Goal: Task Accomplishment & Management: Complete application form

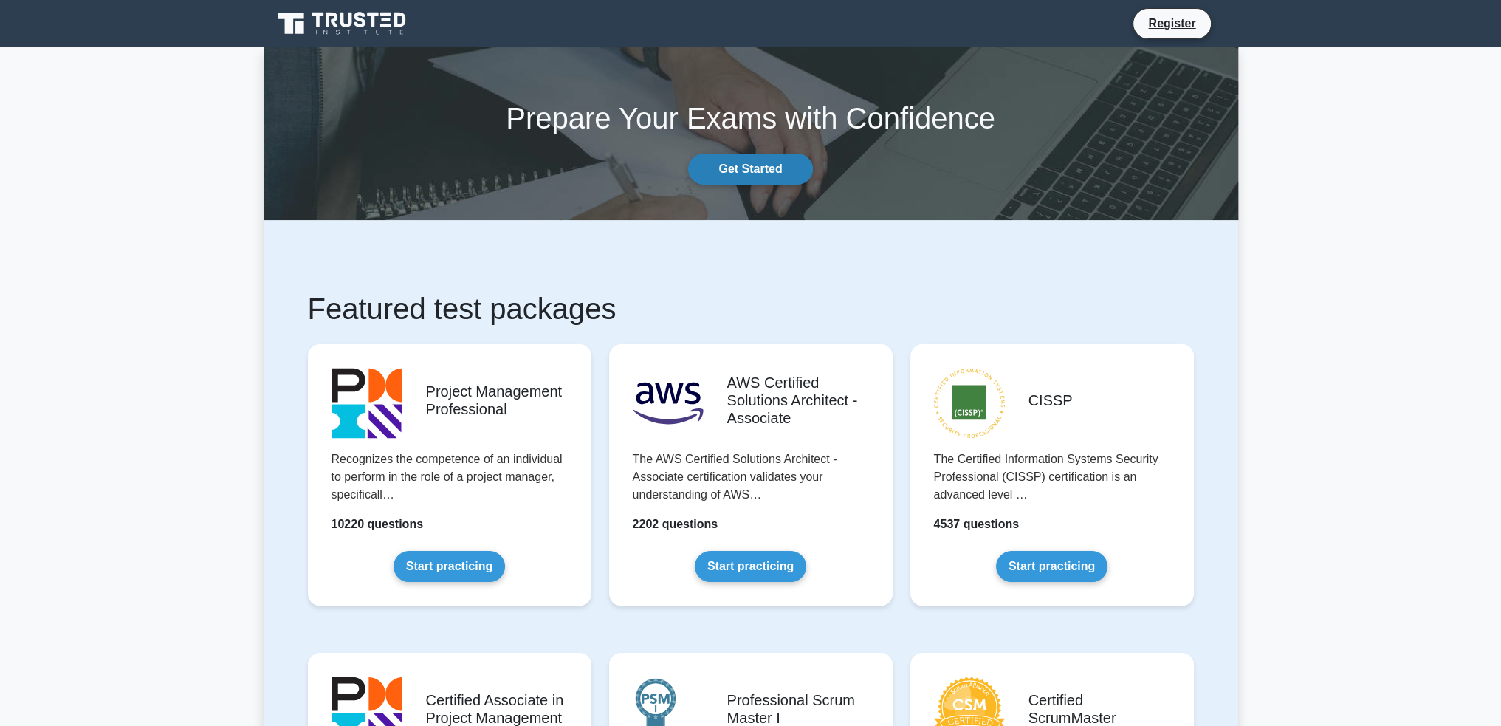
click at [741, 156] on link "Get Started" at bounding box center [750, 169] width 124 height 31
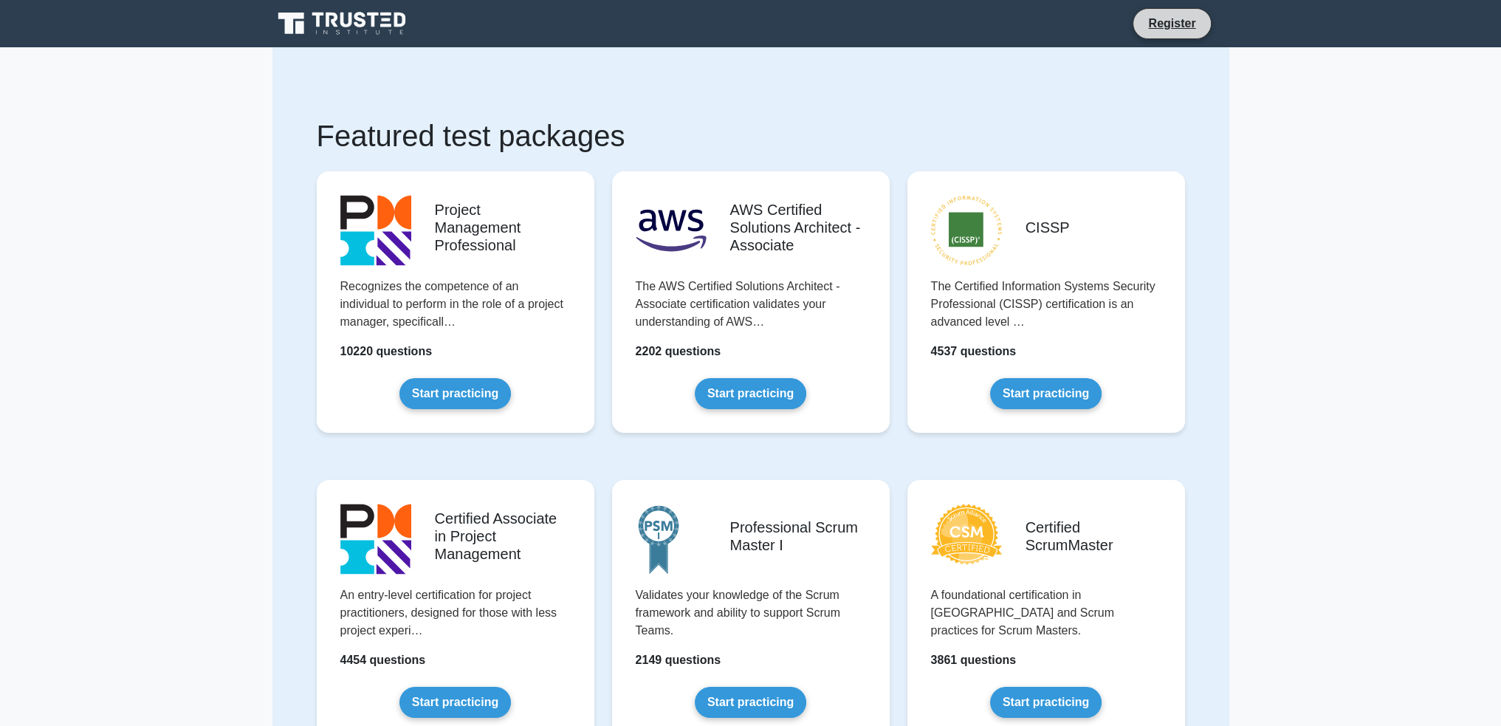
click at [1184, 13] on li "Register" at bounding box center [1172, 23] width 78 height 31
click at [1174, 23] on link "Register" at bounding box center [1171, 23] width 65 height 18
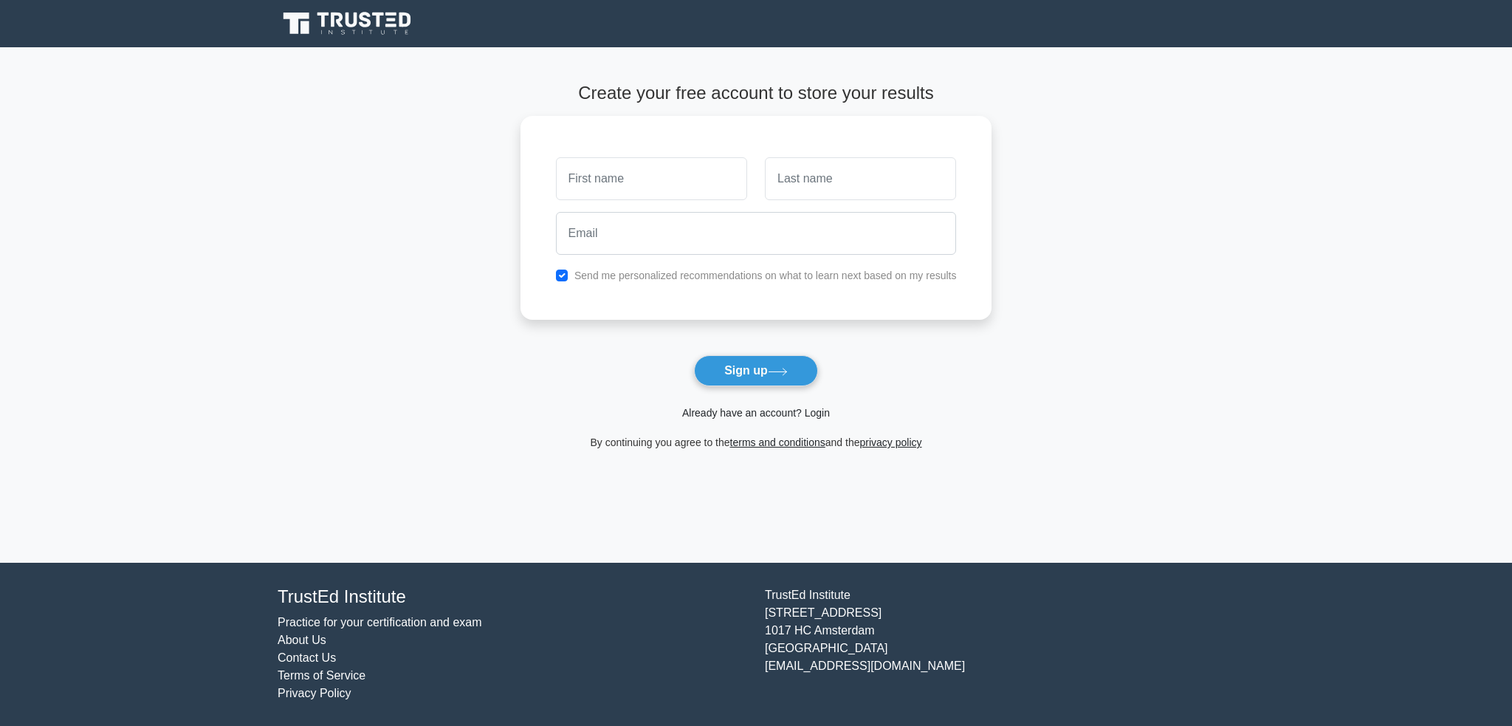
click at [729, 413] on link "Already have an account? Login" at bounding box center [756, 413] width 148 height 12
